Goal: Transaction & Acquisition: Purchase product/service

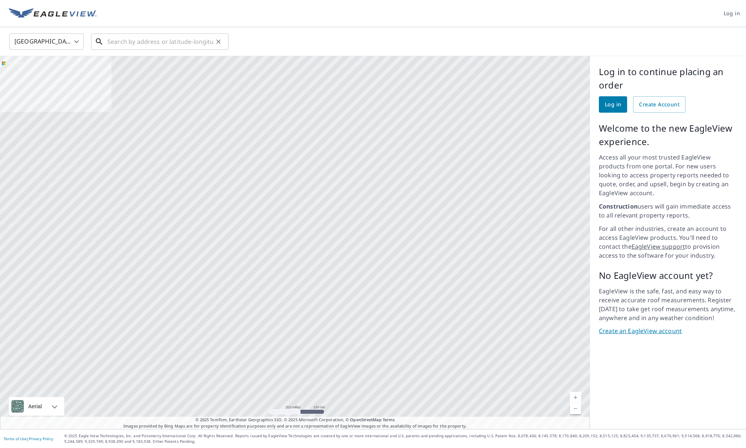
click at [128, 43] on input "text" at bounding box center [160, 41] width 106 height 21
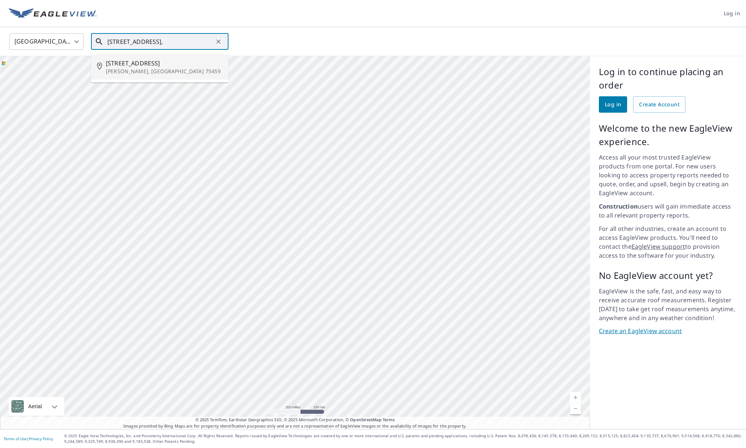
click at [116, 63] on span "[STREET_ADDRESS]" at bounding box center [164, 63] width 117 height 9
type input "1220 Redbud St Howe, TX 75459"
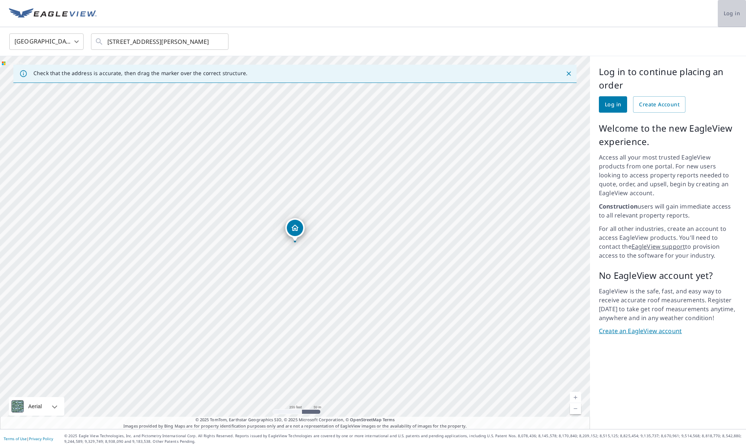
click at [731, 13] on span "Log in" at bounding box center [732, 13] width 16 height 9
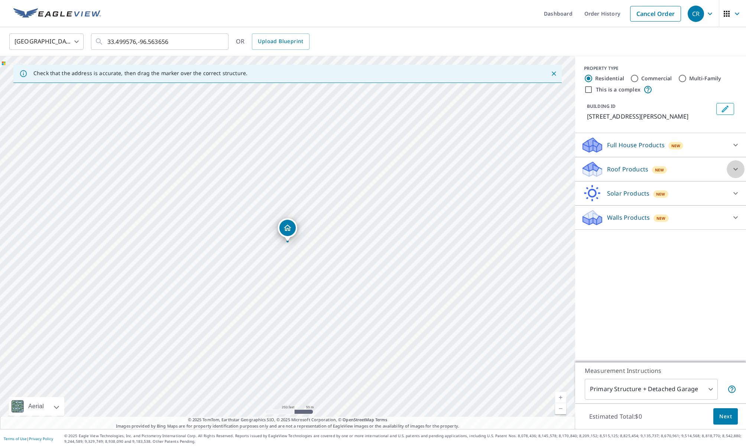
click at [734, 168] on icon at bounding box center [735, 169] width 9 height 9
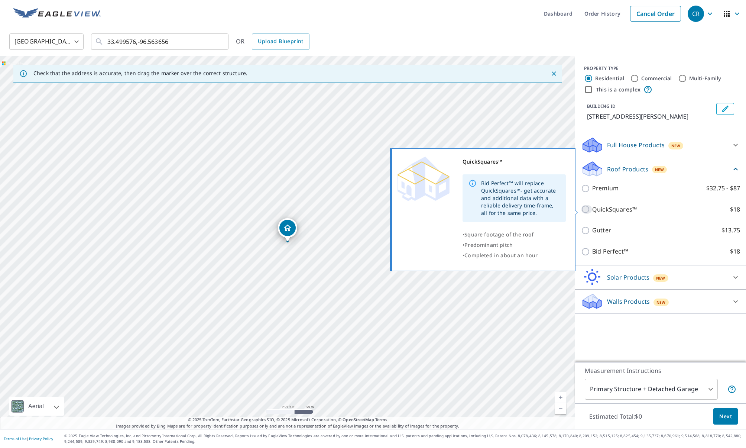
click at [587, 209] on input "QuickSquares™ $18" at bounding box center [586, 209] width 11 height 9
checkbox input "true"
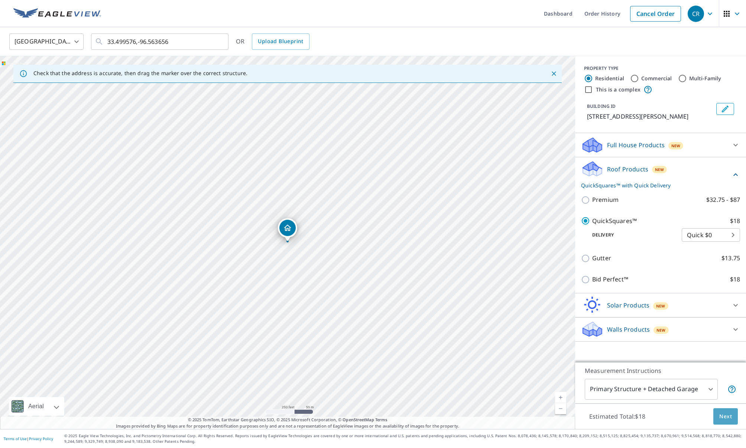
click at [717, 415] on button "Next" at bounding box center [725, 416] width 25 height 17
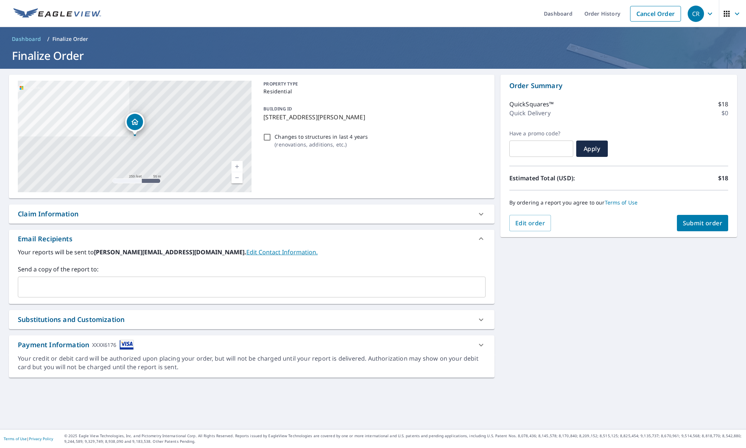
click at [58, 286] on input "text" at bounding box center [246, 287] width 450 height 14
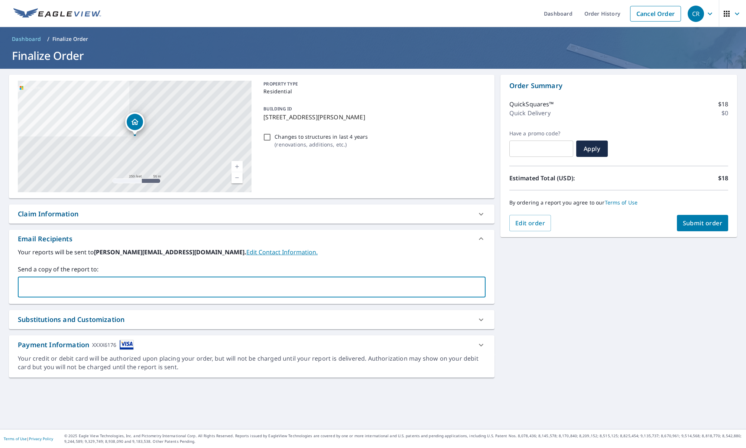
type input "[PERSON_NAME][EMAIL_ADDRESS][DOMAIN_NAME]"
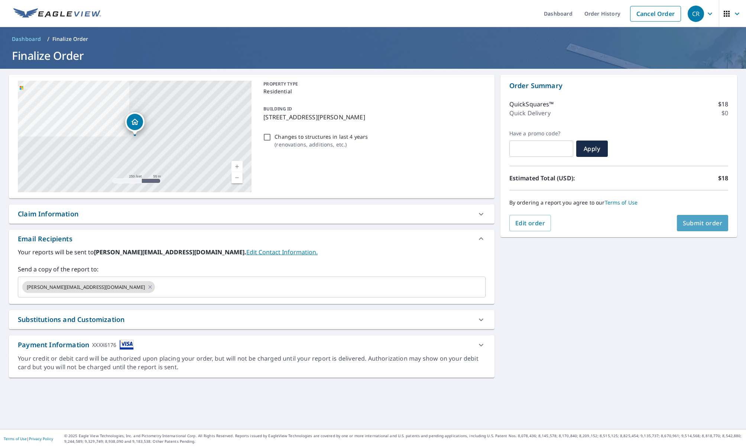
click at [706, 226] on span "Submit order" at bounding box center [703, 223] width 40 height 8
